Goal: Task Accomplishment & Management: Manage account settings

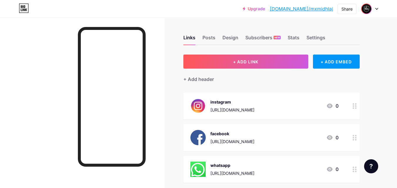
click at [369, 11] on img at bounding box center [366, 8] width 9 height 9
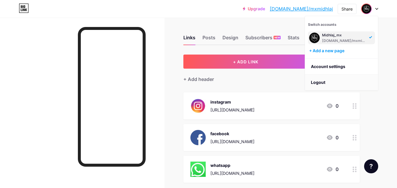
click at [331, 80] on li "Logout" at bounding box center [341, 83] width 73 height 16
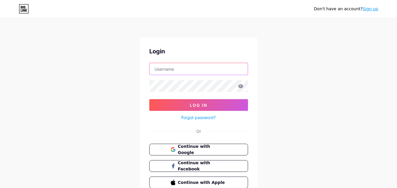
click at [174, 71] on input "text" at bounding box center [199, 69] width 98 height 12
type input "K"
type input "kalyaneeyam"
click at [243, 86] on icon at bounding box center [240, 86] width 5 height 4
click at [239, 85] on icon at bounding box center [240, 86] width 5 height 4
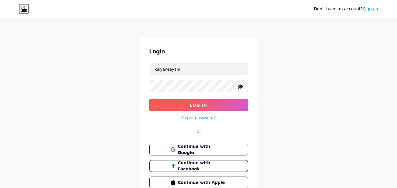
click at [233, 103] on button "Log In" at bounding box center [198, 105] width 99 height 12
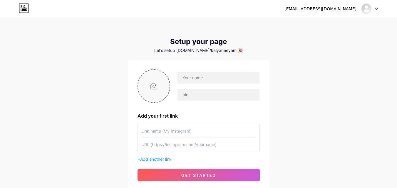
click at [158, 88] on input "file" at bounding box center [154, 86] width 32 height 33
click at [6, 8] on div "[EMAIL_ADDRESS][DOMAIN_NAME] Dashboard Logout" at bounding box center [198, 9] width 397 height 11
click at [184, 78] on input "text" at bounding box center [218, 78] width 82 height 12
type input "k"
type input "KALYANEEYAM"
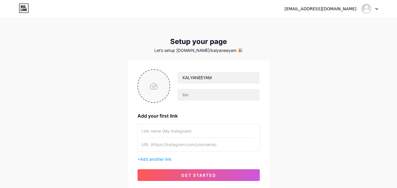
click at [147, 83] on input "file" at bounding box center [154, 86] width 32 height 33
click at [154, 85] on input "file" at bounding box center [154, 86] width 32 height 33
click at [179, 169] on div "KALYANEEYAM Add your first link + Add another link get started" at bounding box center [198, 125] width 122 height 112
click at [163, 87] on input "file" at bounding box center [154, 86] width 32 height 33
type input "C:\fakepath\KALYANEEYAM.jpeg"
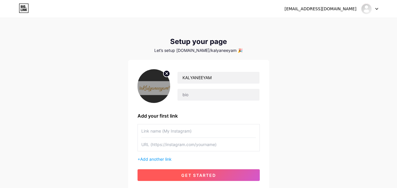
click at [184, 173] on span "get started" at bounding box center [198, 175] width 35 height 5
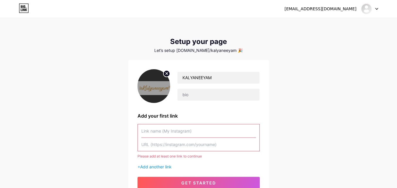
click at [165, 132] on input "text" at bounding box center [198, 131] width 115 height 13
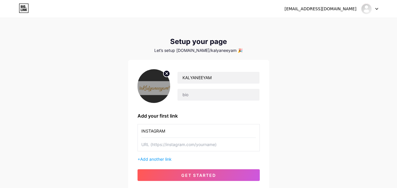
type input "INSTAGRAM"
click at [163, 145] on input "text" at bounding box center [198, 144] width 115 height 13
paste input "[URL][DOMAIN_NAME]"
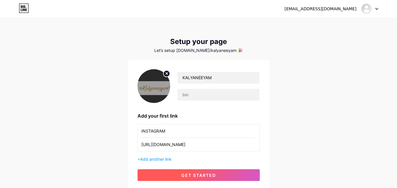
type input "[URL][DOMAIN_NAME]"
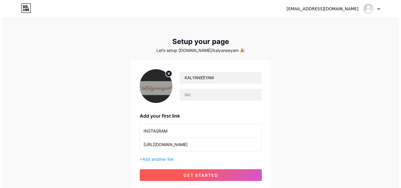
scroll to position [0, 0]
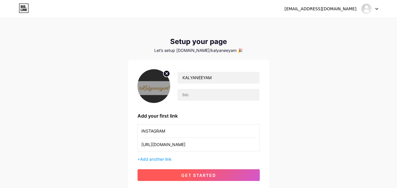
click at [173, 173] on button "get started" at bounding box center [198, 175] width 122 height 12
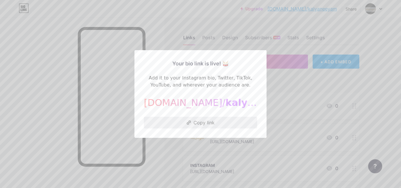
click at [195, 121] on button "Copy link" at bounding box center [200, 123] width 113 height 12
